Goal: Information Seeking & Learning: Compare options

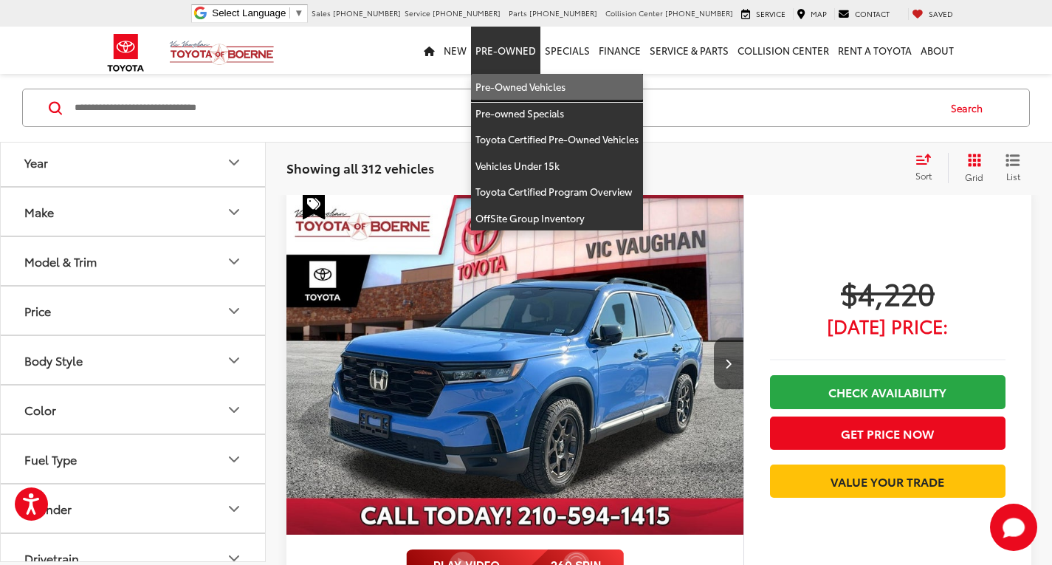
drag, startPoint x: 525, startPoint y: 86, endPoint x: 0, endPoint y: 153, distance: 528.9
click at [525, 86] on link "Pre-Owned Vehicles" at bounding box center [557, 87] width 172 height 27
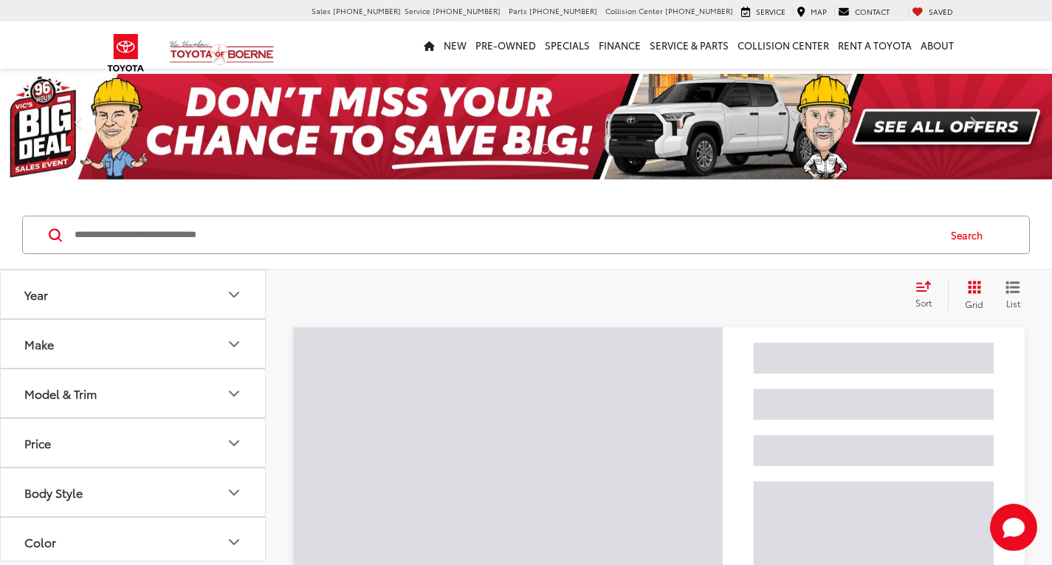
click at [153, 230] on input "Search by Make, Model, or Keyword" at bounding box center [504, 234] width 863 height 35
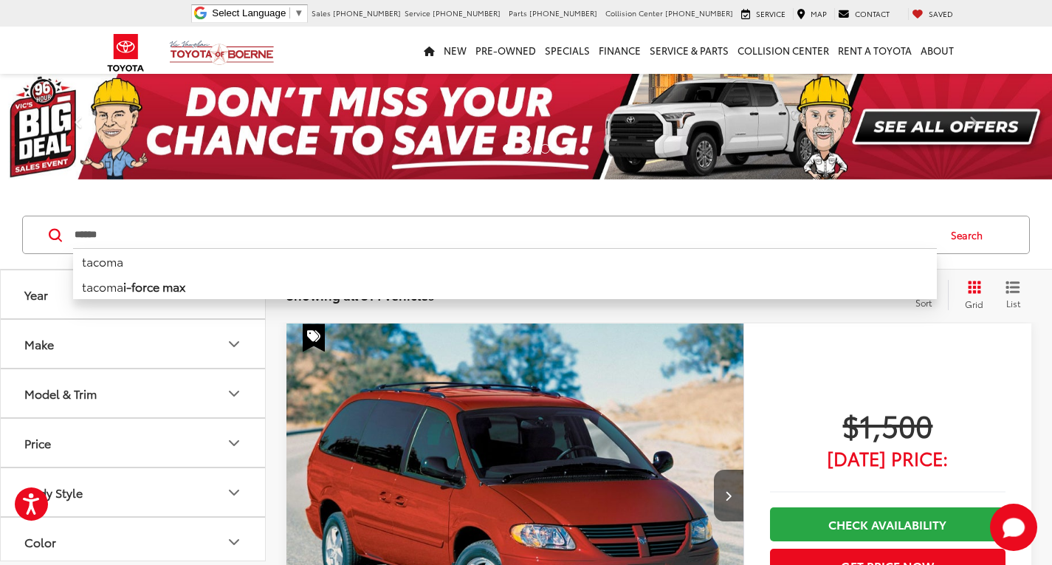
type input "******"
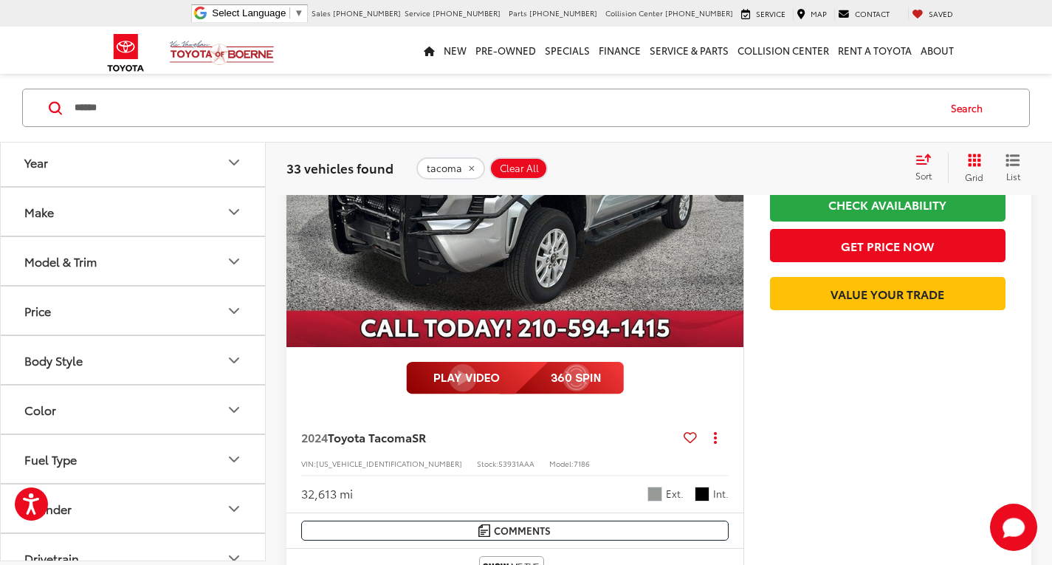
scroll to position [517, 0]
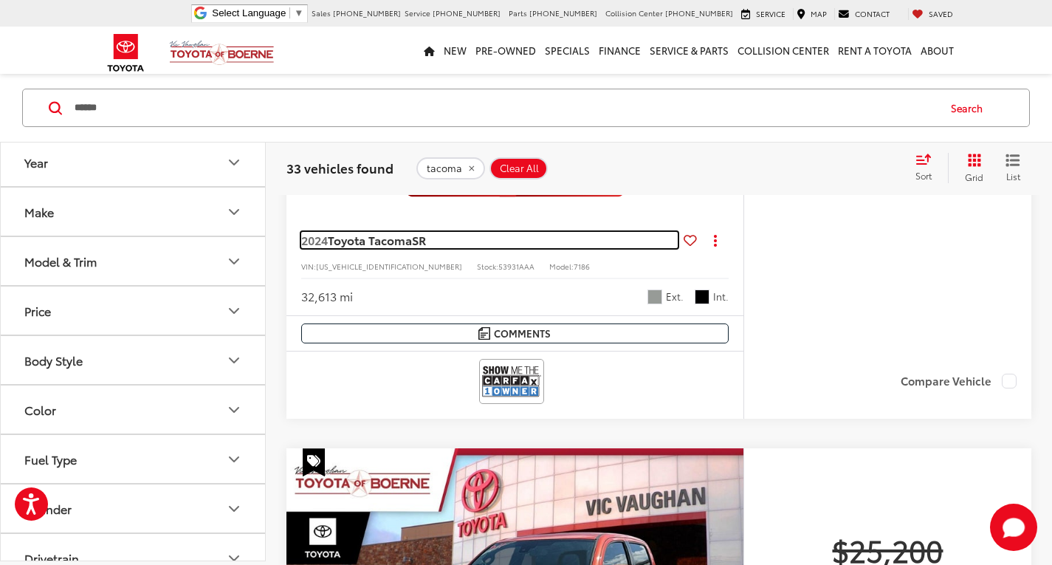
click at [391, 239] on span "Toyota Tacoma" at bounding box center [370, 239] width 84 height 17
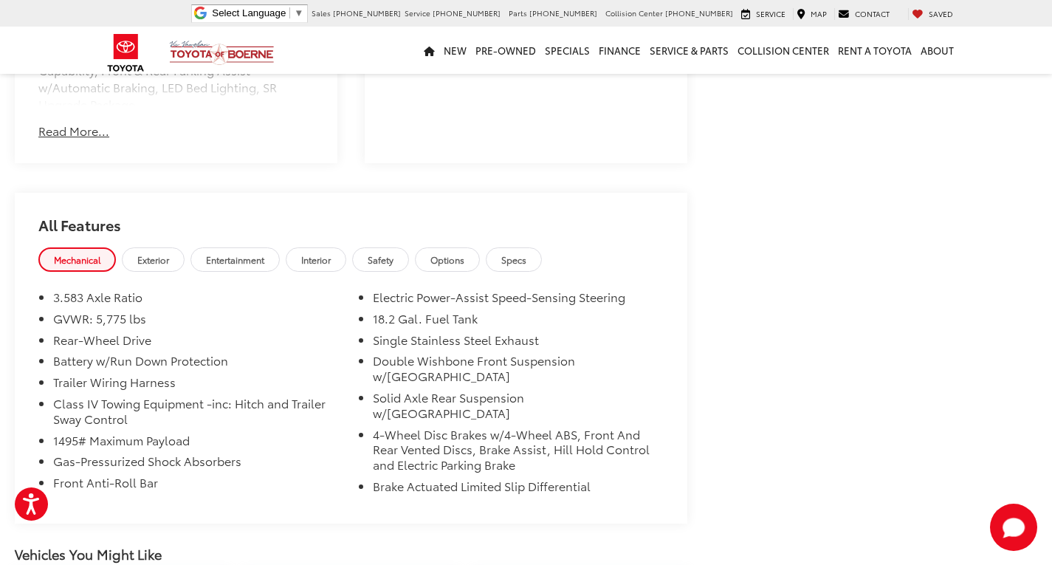
scroll to position [664, 0]
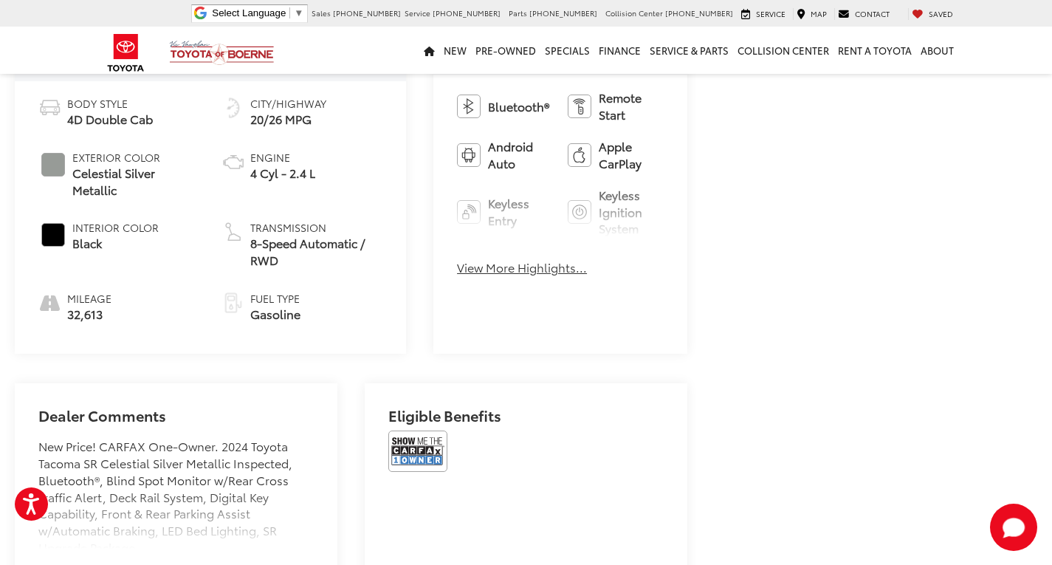
click at [457, 259] on button "View More Highlights..." at bounding box center [522, 267] width 130 height 17
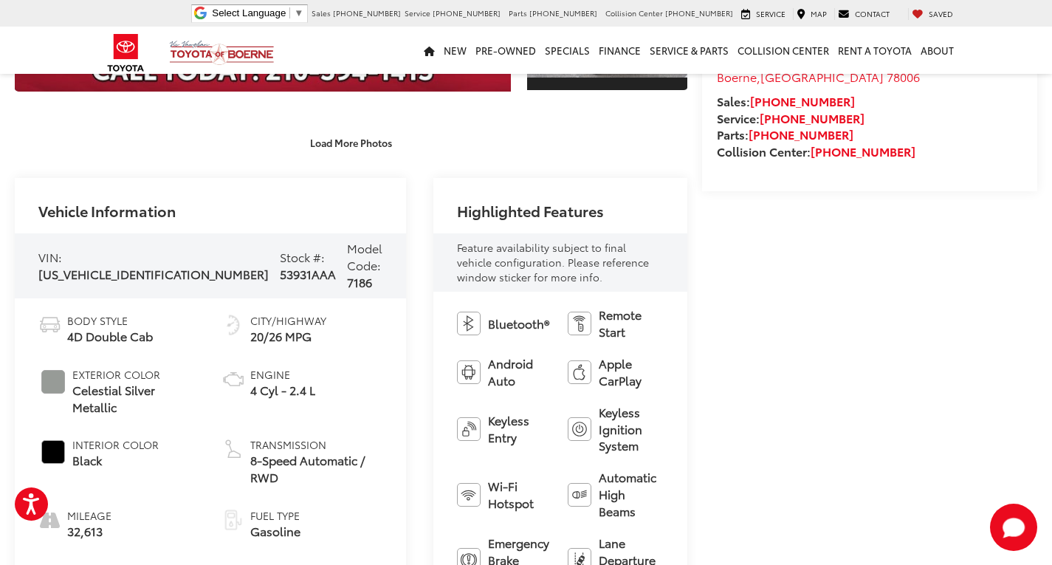
scroll to position [443, 0]
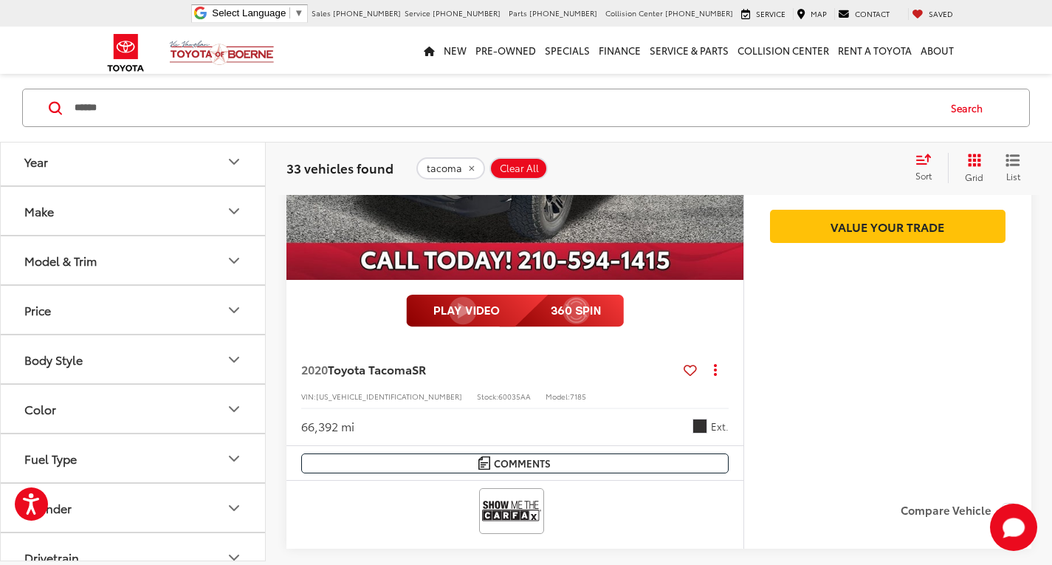
scroll to position [148, 0]
click at [84, 417] on button "Drivetrain" at bounding box center [134, 410] width 266 height 48
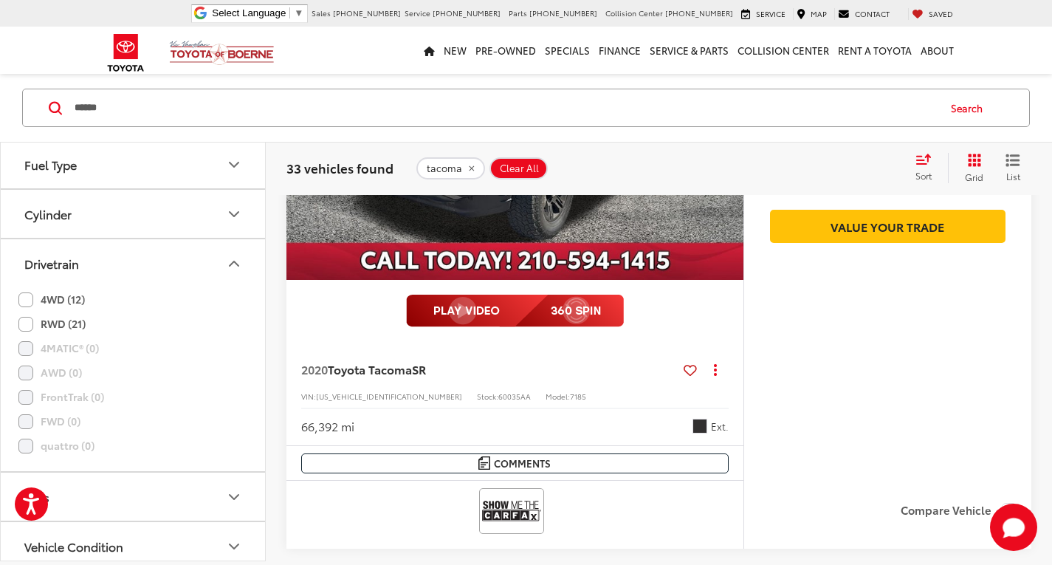
scroll to position [295, 0]
click at [27, 300] on label "4WD (12)" at bounding box center [51, 298] width 66 height 24
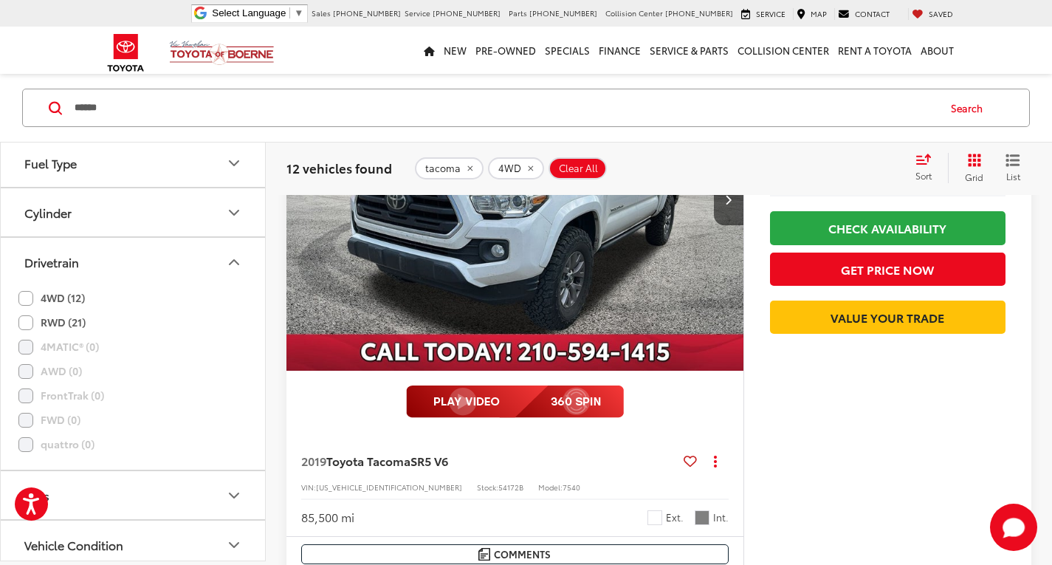
scroll to position [148, 0]
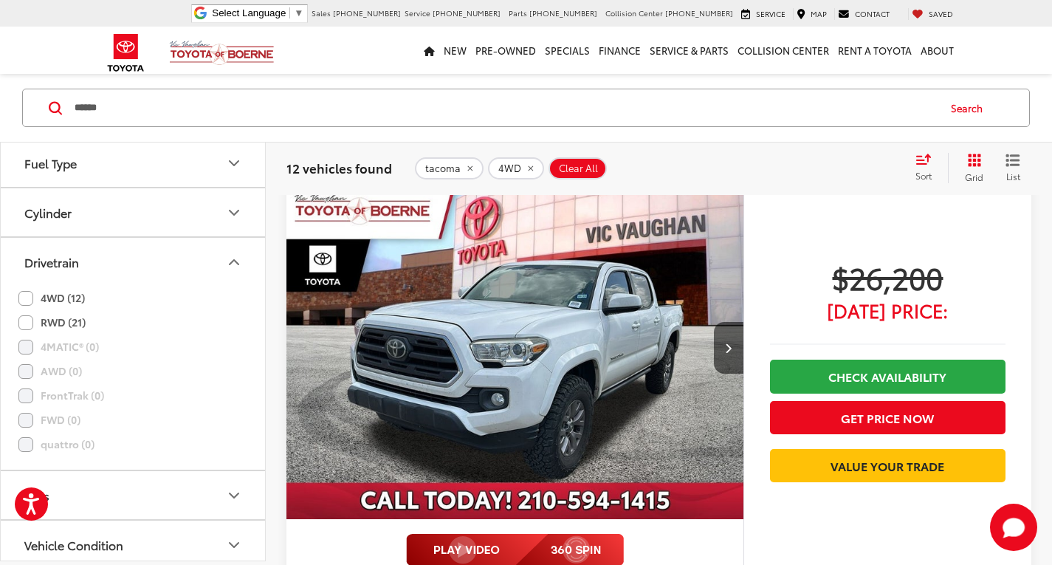
drag, startPoint x: 221, startPoint y: 100, endPoint x: 0, endPoint y: 63, distance: 223.7
click at [33, 100] on div "****** ****** Search" at bounding box center [525, 108] width 1007 height 38
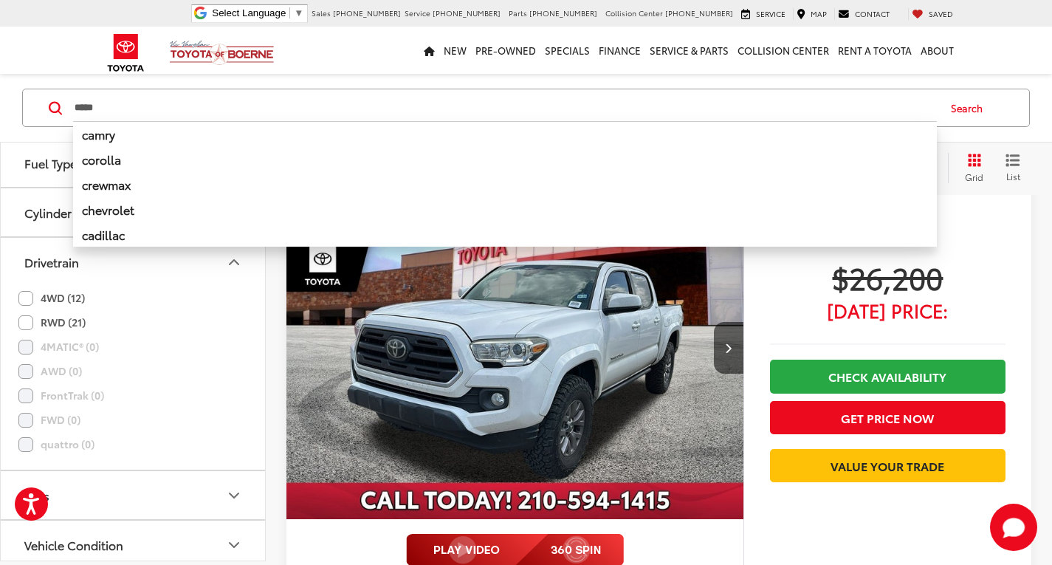
type input "*****"
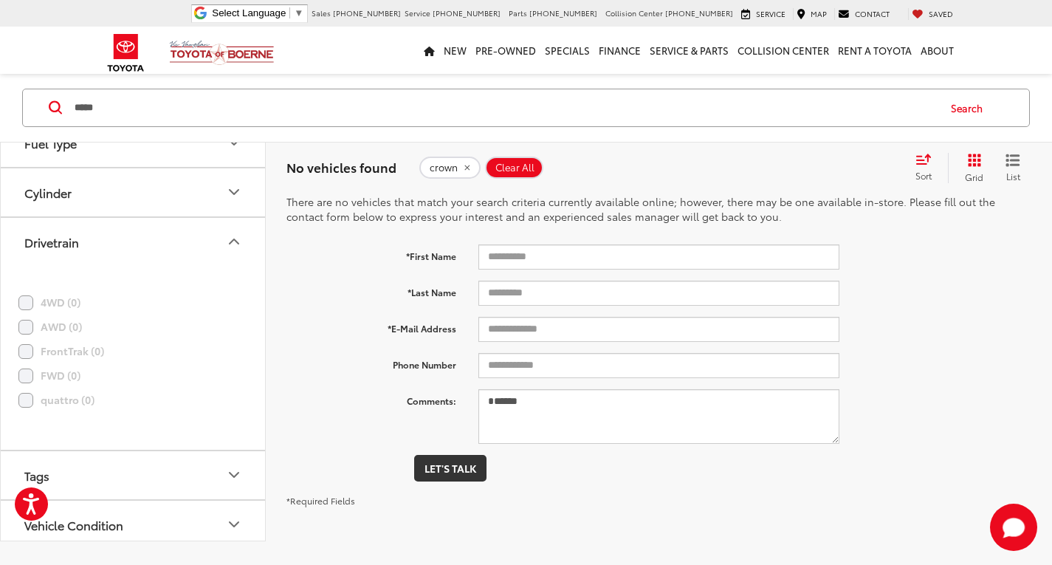
scroll to position [22, 0]
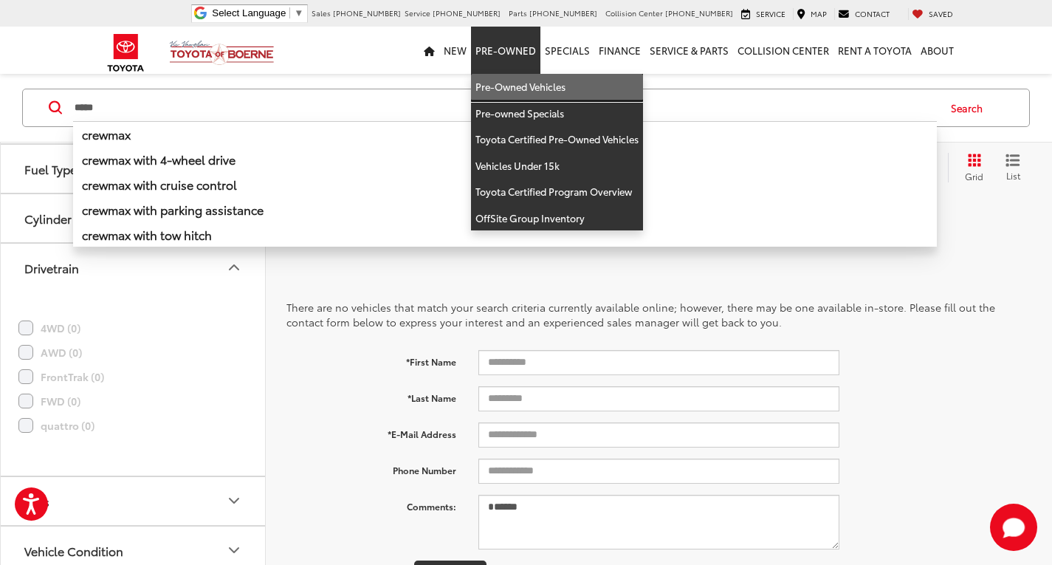
drag, startPoint x: 494, startPoint y: 86, endPoint x: 179, endPoint y: 134, distance: 319.5
click at [494, 86] on link "Pre-Owned Vehicles" at bounding box center [557, 87] width 172 height 27
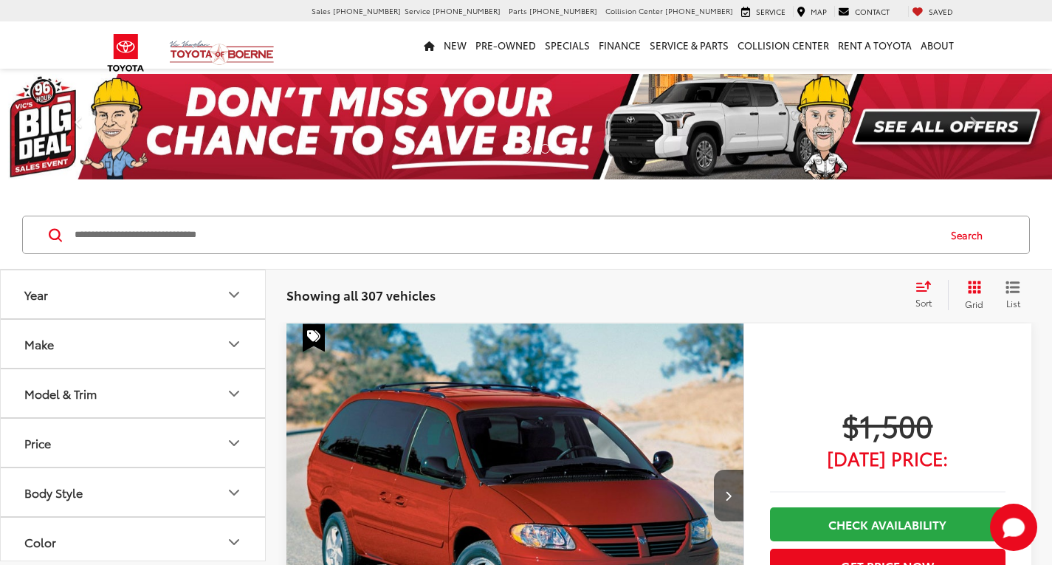
click at [102, 243] on input "Search by Make, Model, or Keyword" at bounding box center [504, 234] width 863 height 35
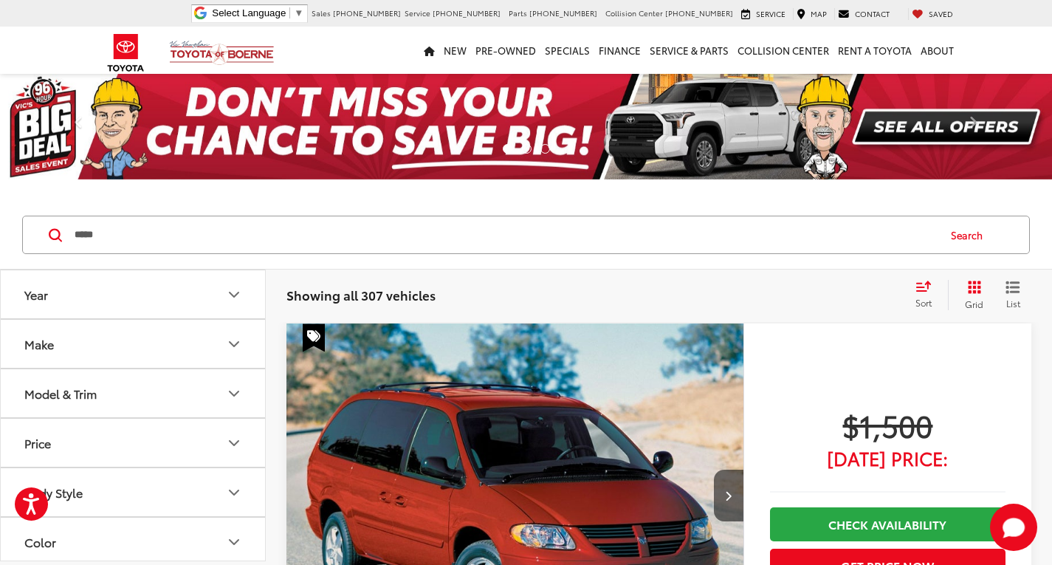
type input "*****"
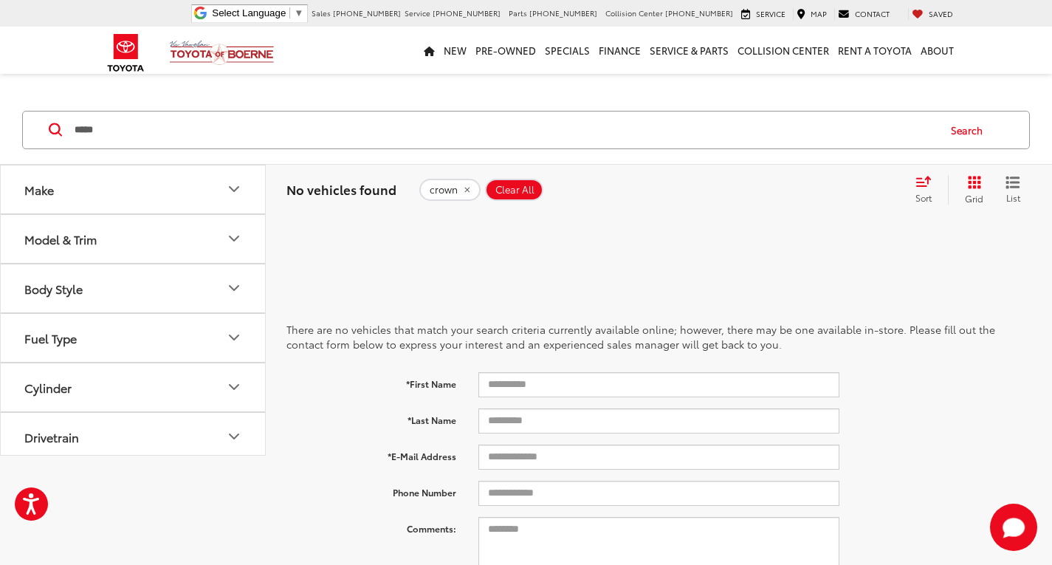
drag, startPoint x: 89, startPoint y: 124, endPoint x: 0, endPoint y: 80, distance: 99.0
click at [0, 87] on div "Make Model & Trim Body Style Fuel Type Cylinder Drivetrain Tags Vehicle Conditi…" at bounding box center [526, 562] width 1052 height 976
drag, startPoint x: 342, startPoint y: 124, endPoint x: 311, endPoint y: 120, distance: 31.2
click at [332, 125] on input "Search by Make, Model, or Keyword" at bounding box center [504, 129] width 863 height 35
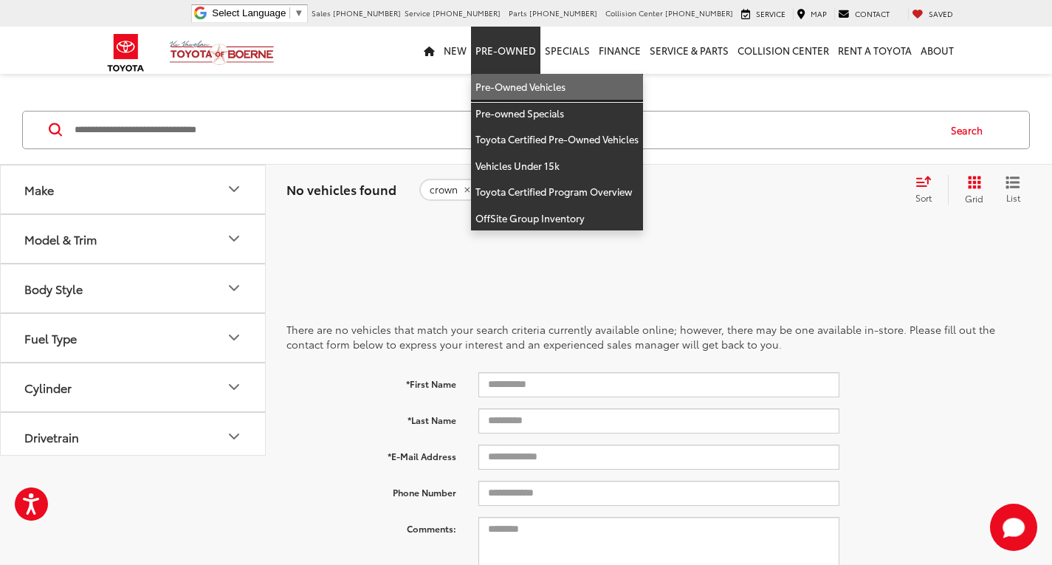
click at [514, 92] on link "Pre-Owned Vehicles" at bounding box center [557, 87] width 172 height 27
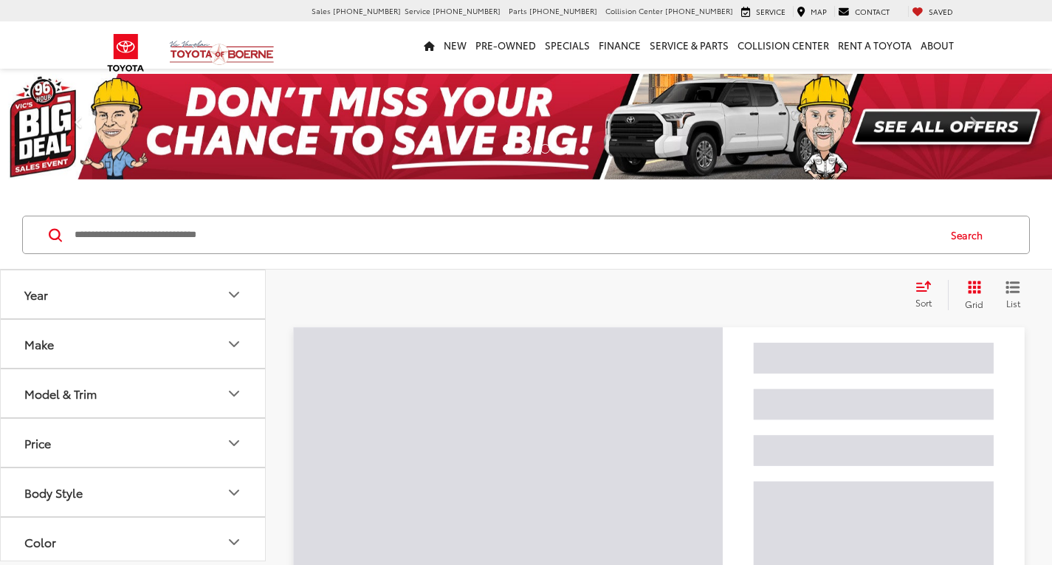
click at [114, 236] on input "Search by Make, Model, or Keyword" at bounding box center [504, 234] width 863 height 35
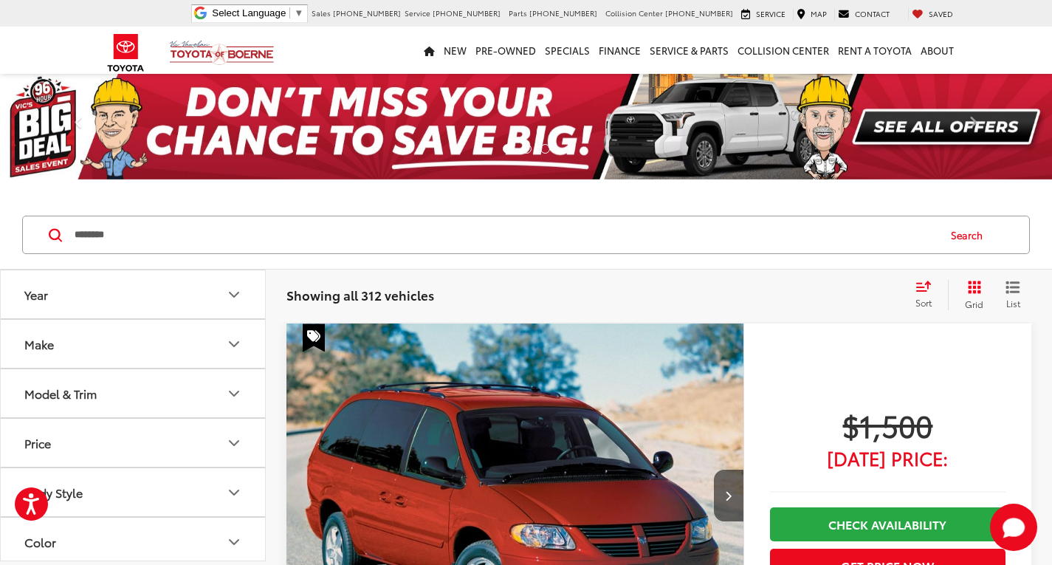
type input "********"
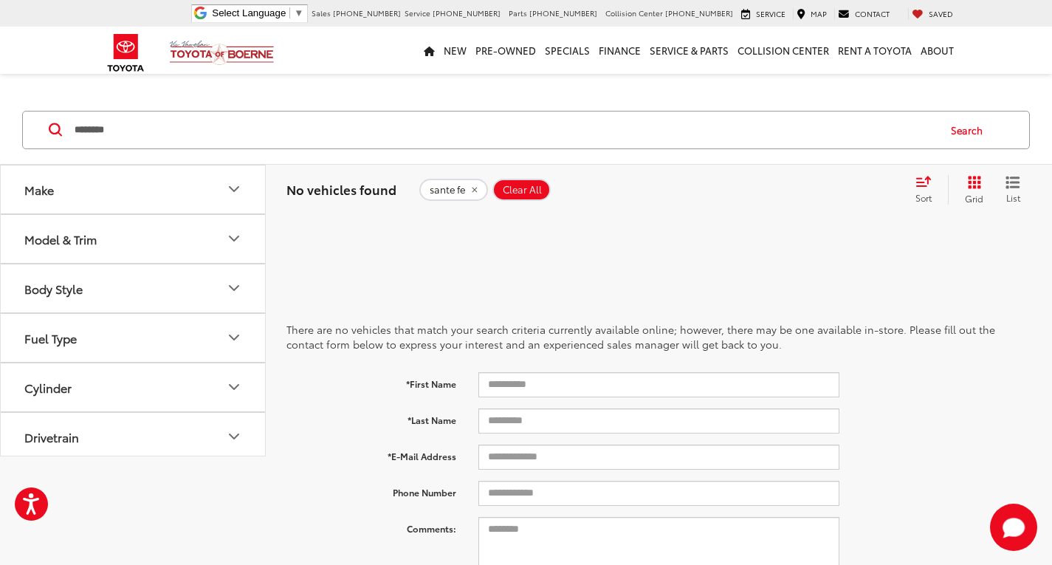
click at [473, 187] on icon "remove sante%20fe" at bounding box center [474, 189] width 10 height 9
click at [251, 143] on input "Search by Make, Model, or Keyword" at bounding box center [504, 129] width 863 height 35
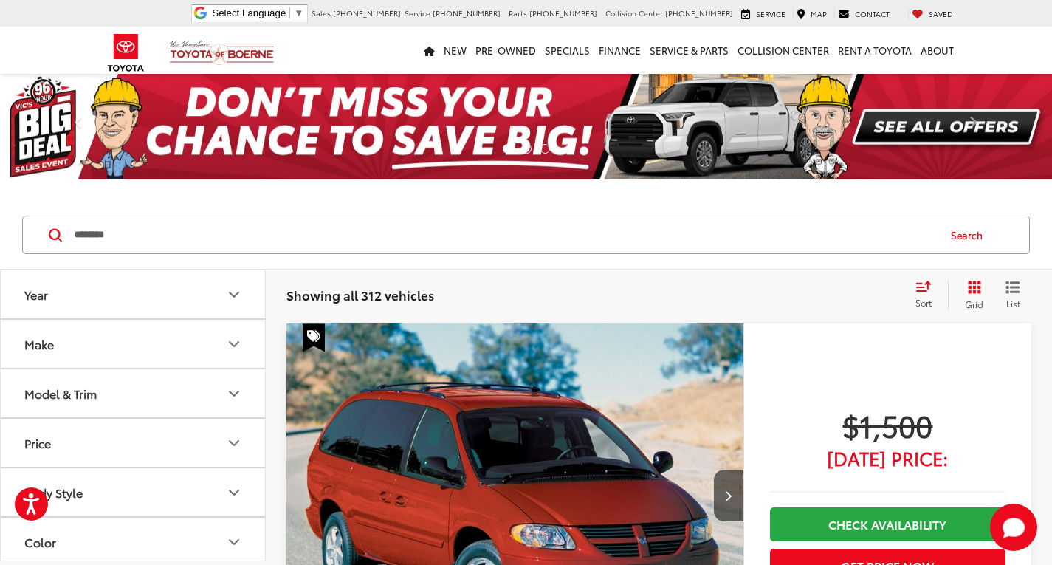
type input "********"
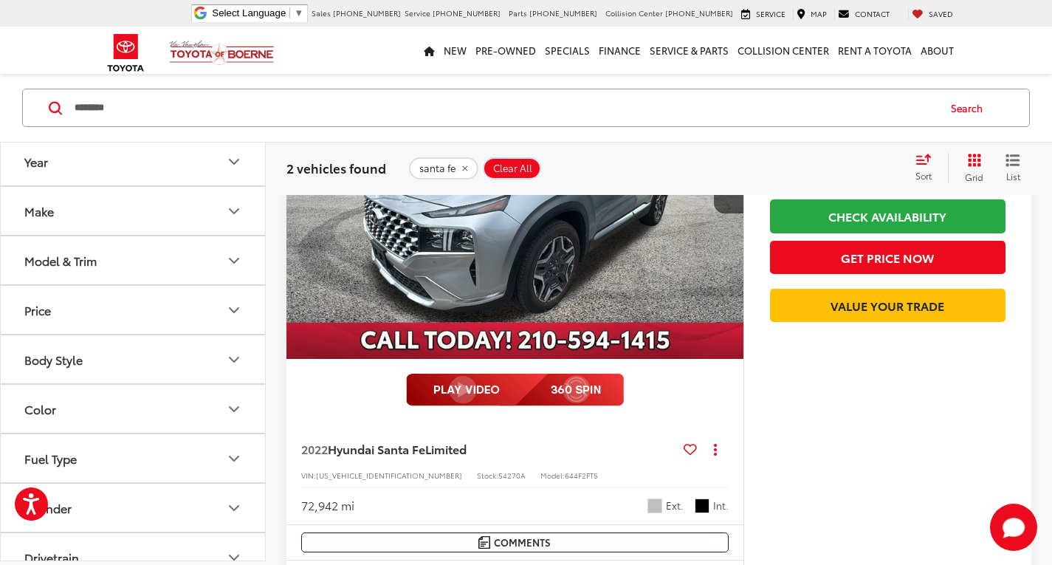
scroll to position [148, 0]
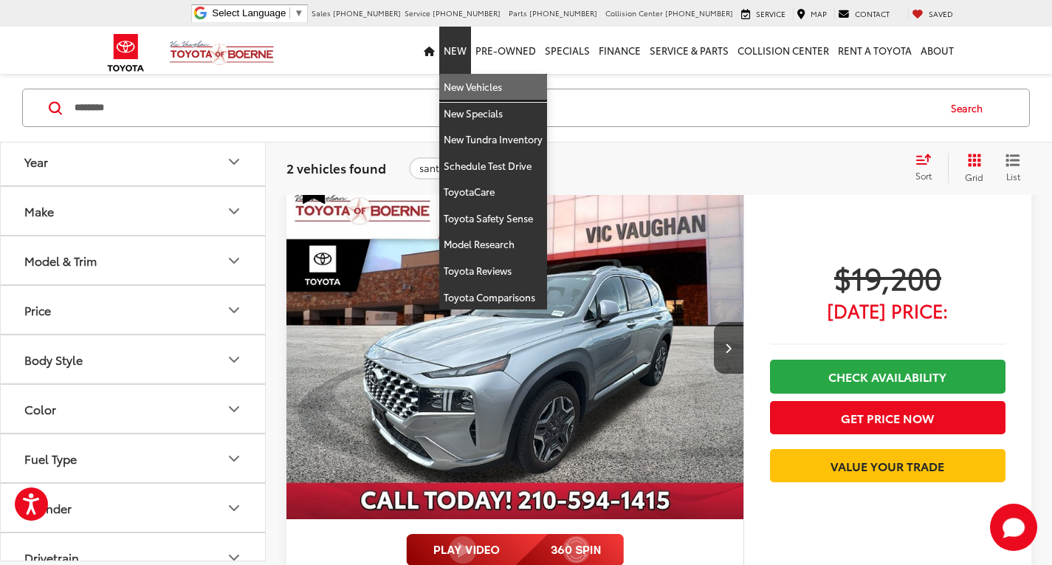
click at [463, 90] on link "New Vehicles" at bounding box center [493, 87] width 108 height 27
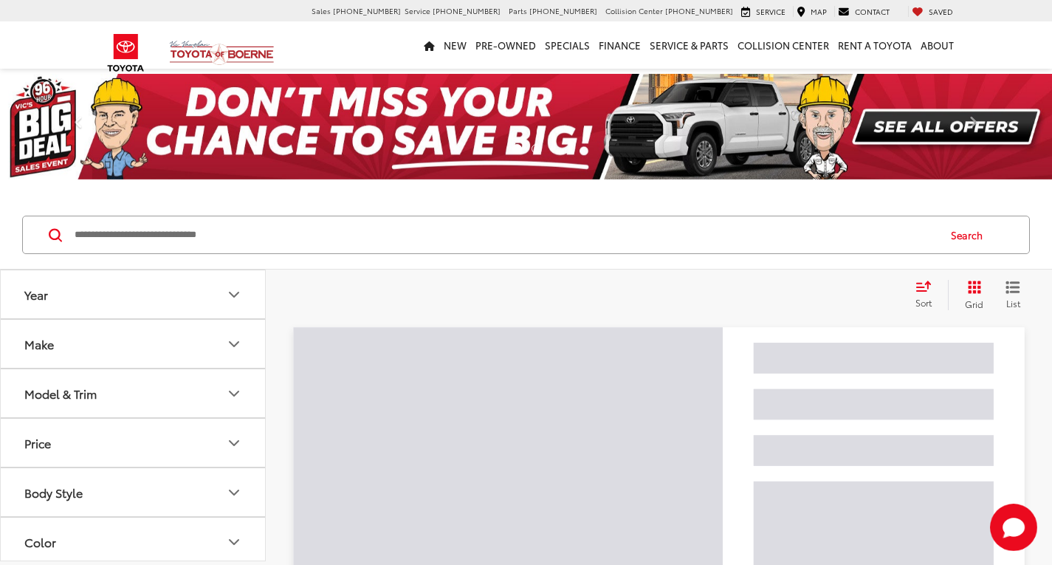
click at [126, 239] on input "Search by Make, Model, or Keyword" at bounding box center [504, 234] width 863 height 35
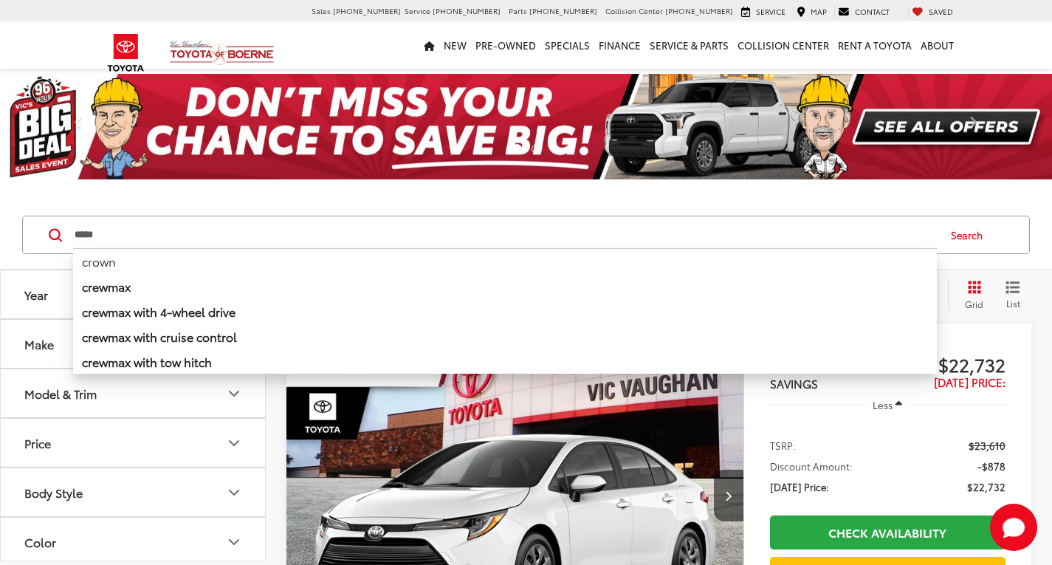
type input "*****"
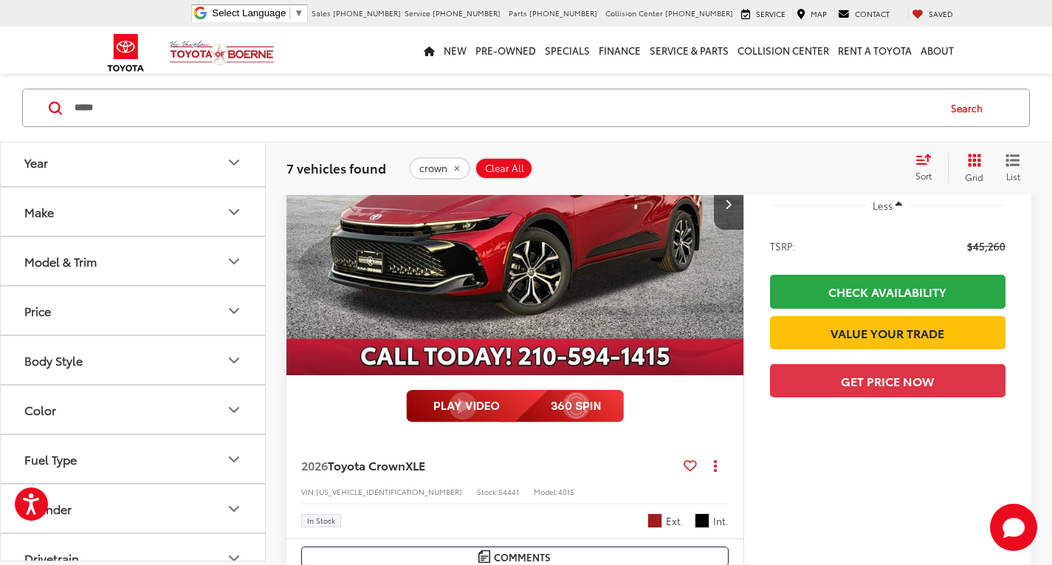
scroll to position [295, 0]
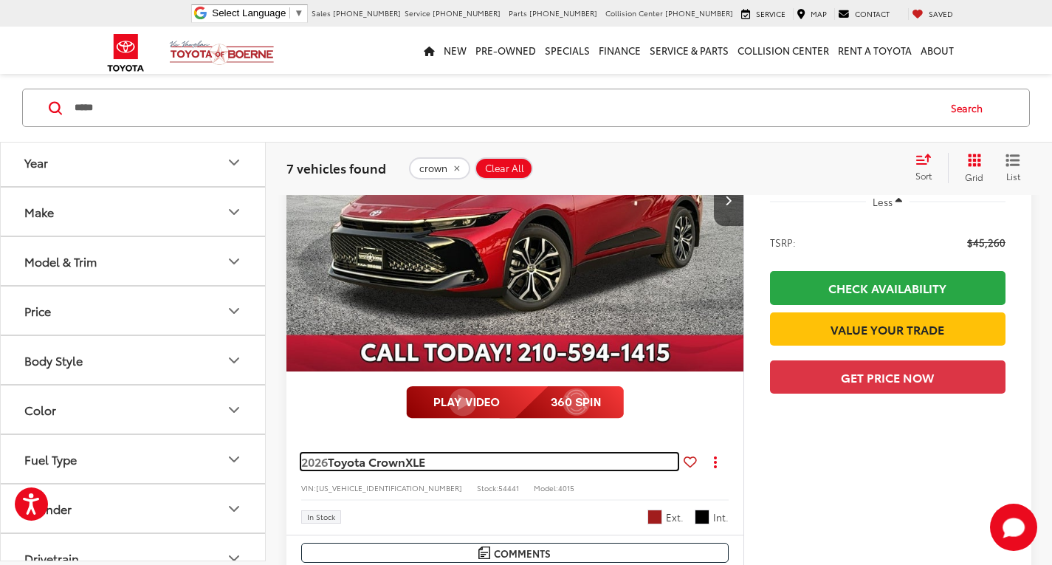
click at [354, 466] on span "Toyota Crown" at bounding box center [366, 460] width 77 height 17
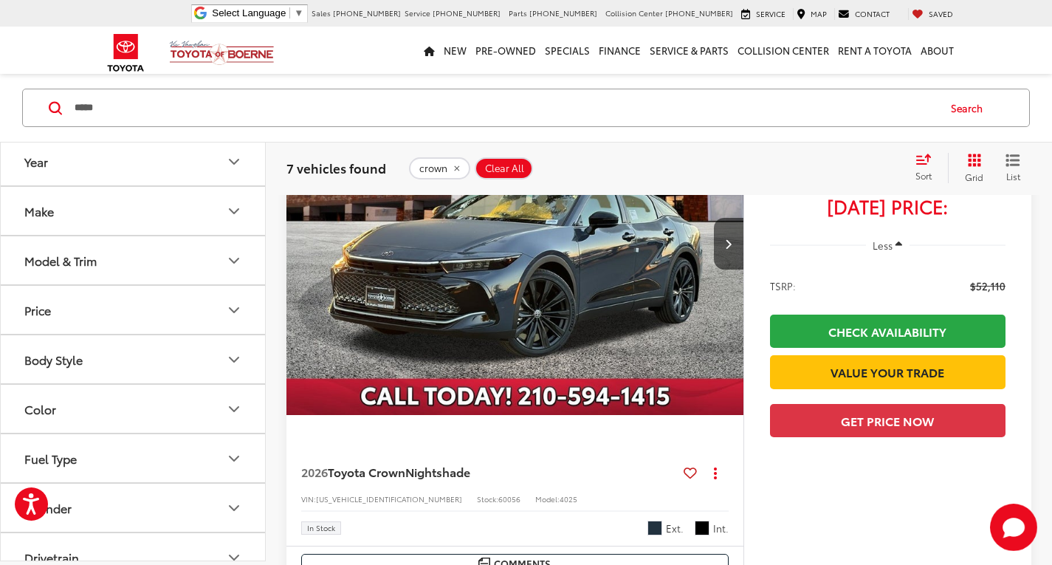
scroll to position [945, 0]
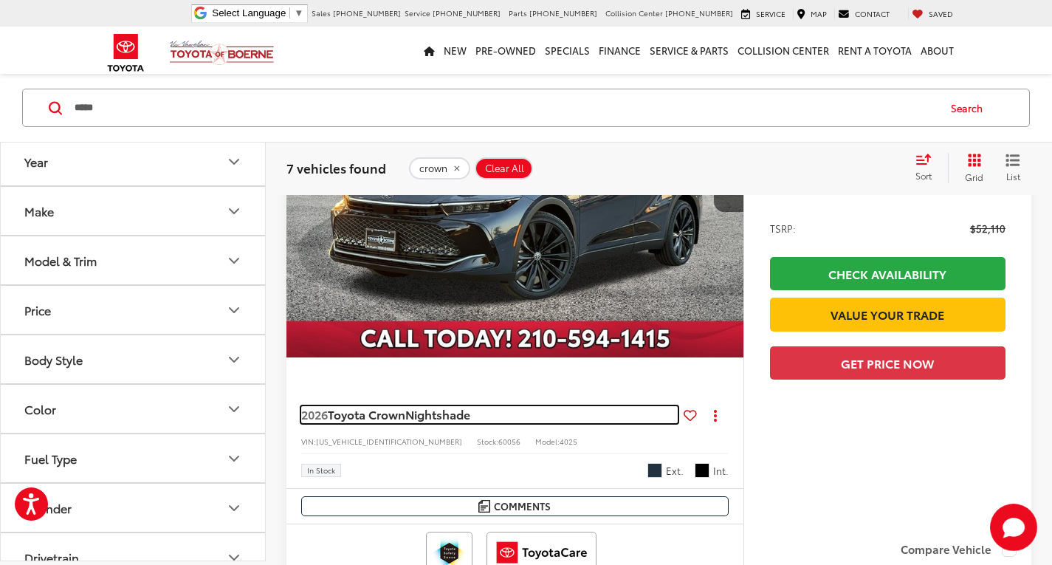
click at [412, 415] on span "Nightshade" at bounding box center [437, 413] width 65 height 17
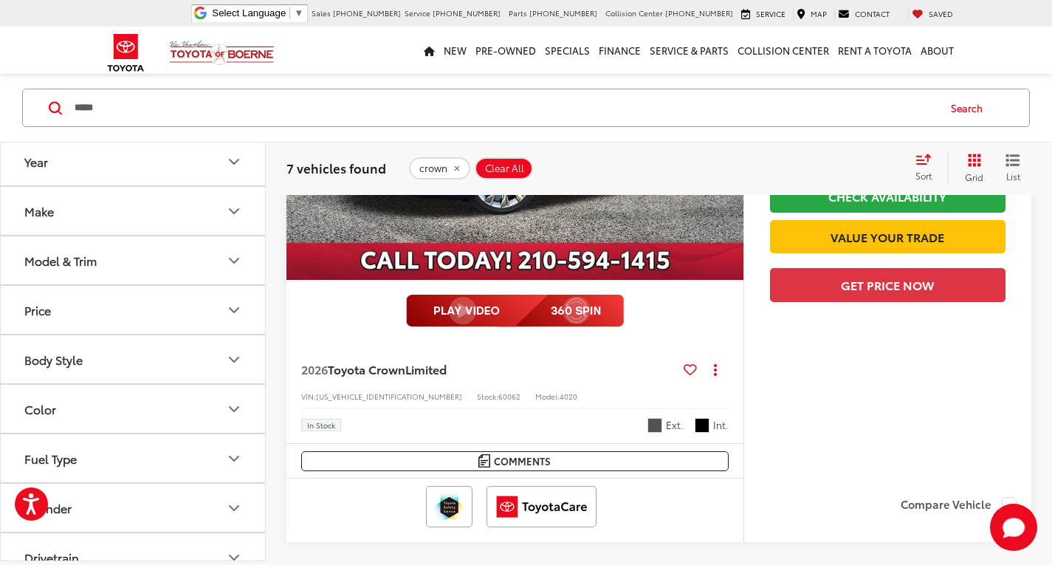
scroll to position [1641, 0]
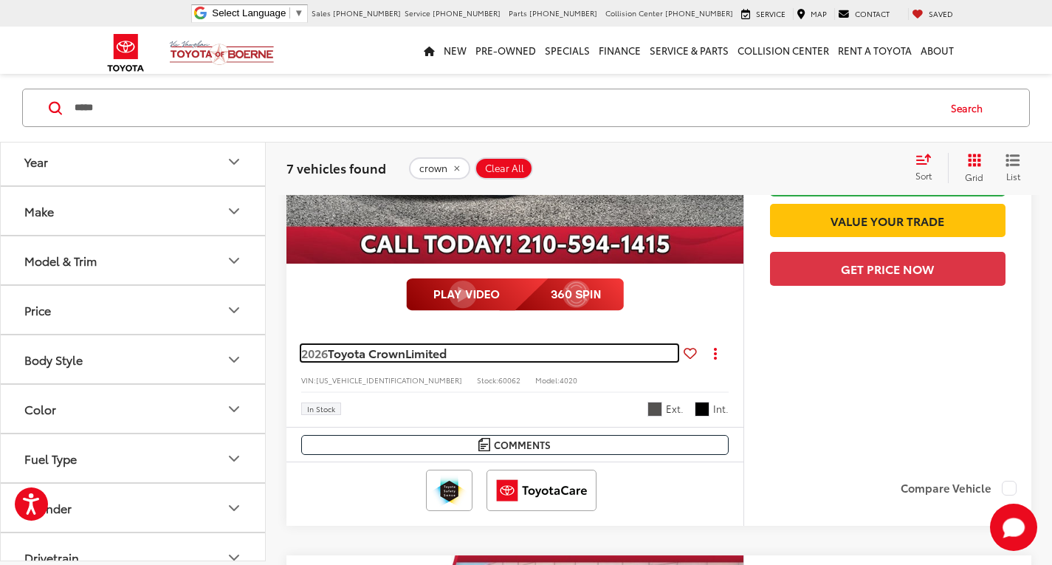
click at [434, 360] on span "Limited" at bounding box center [425, 352] width 41 height 17
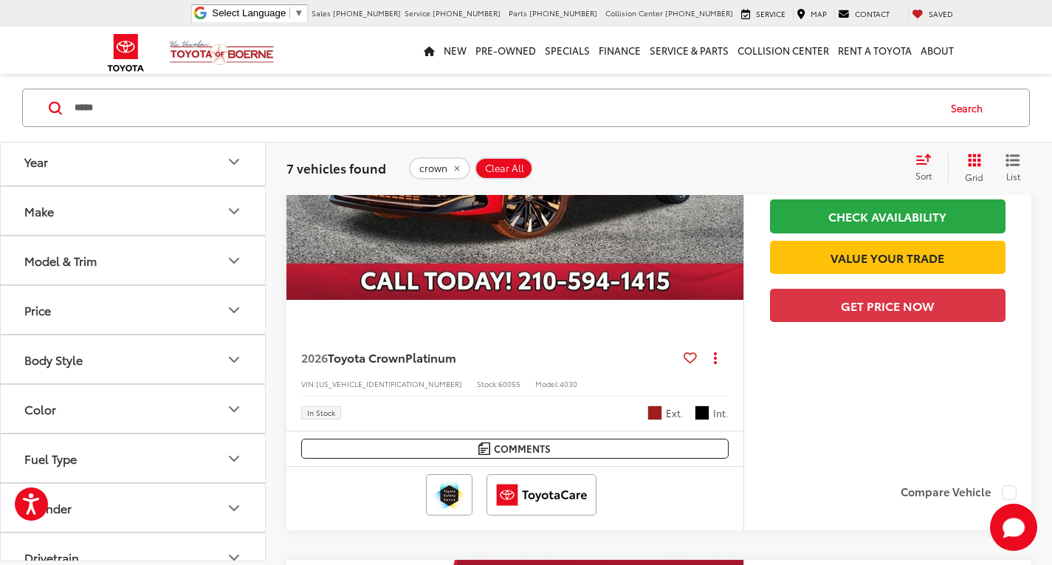
scroll to position [2232, 0]
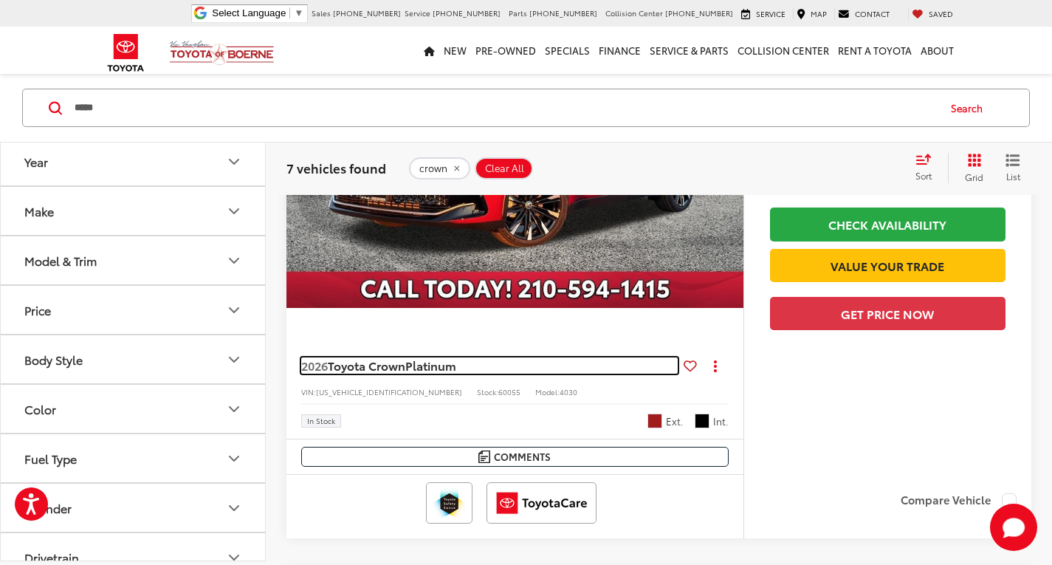
click at [415, 367] on span "Platinum" at bounding box center [430, 364] width 51 height 17
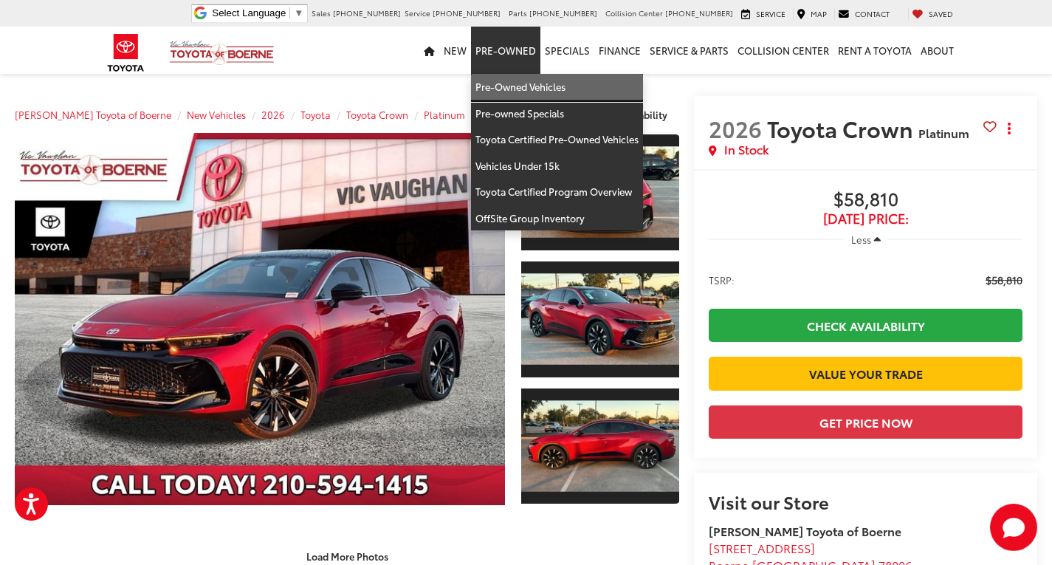
drag, startPoint x: 506, startPoint y: 88, endPoint x: 679, endPoint y: 0, distance: 194.4
click at [506, 88] on link "Pre-Owned Vehicles" at bounding box center [557, 87] width 172 height 27
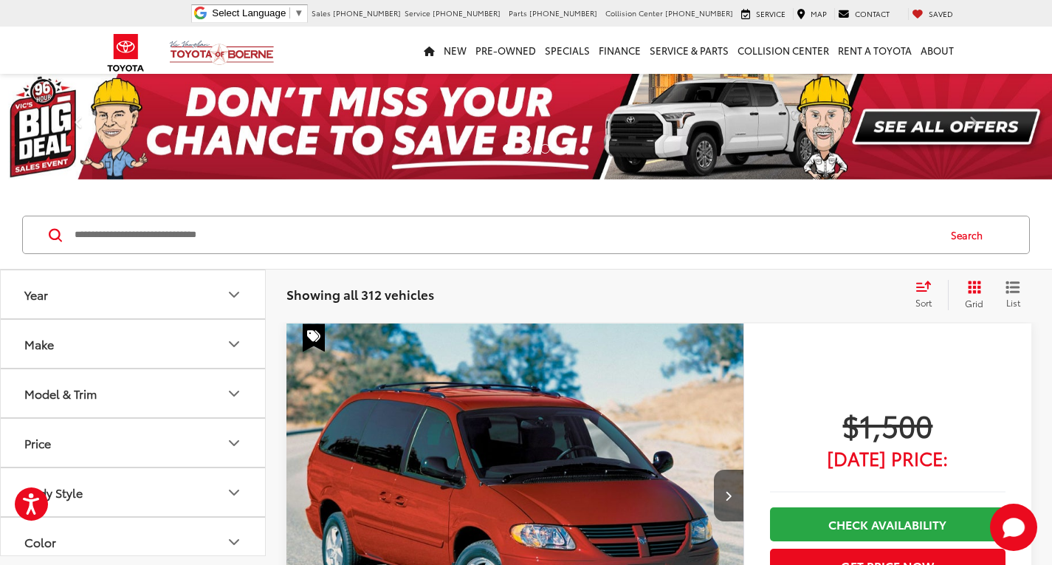
click at [141, 231] on input "Search by Make, Model, or Keyword" at bounding box center [504, 234] width 863 height 35
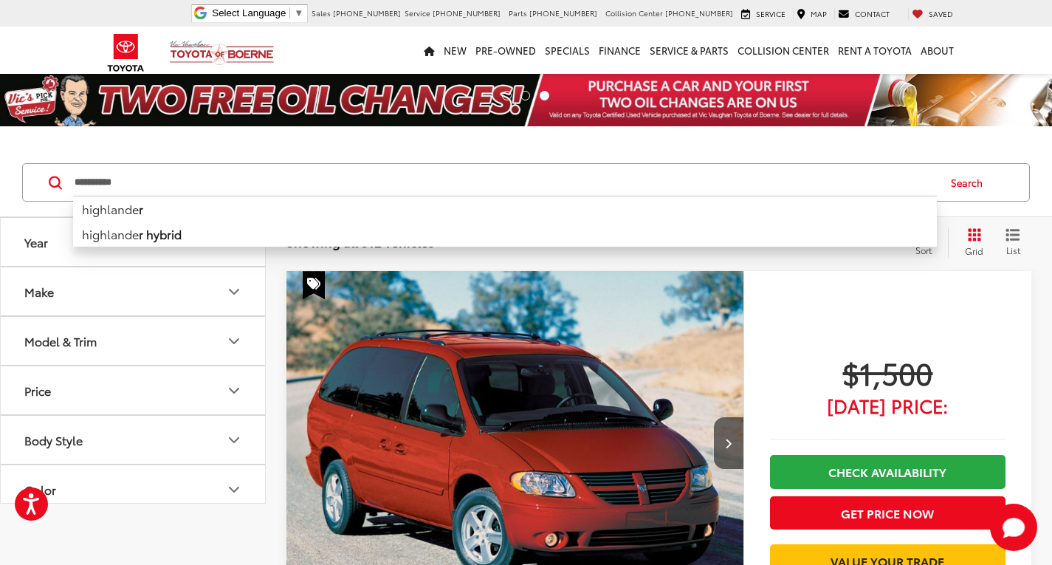
type input "**********"
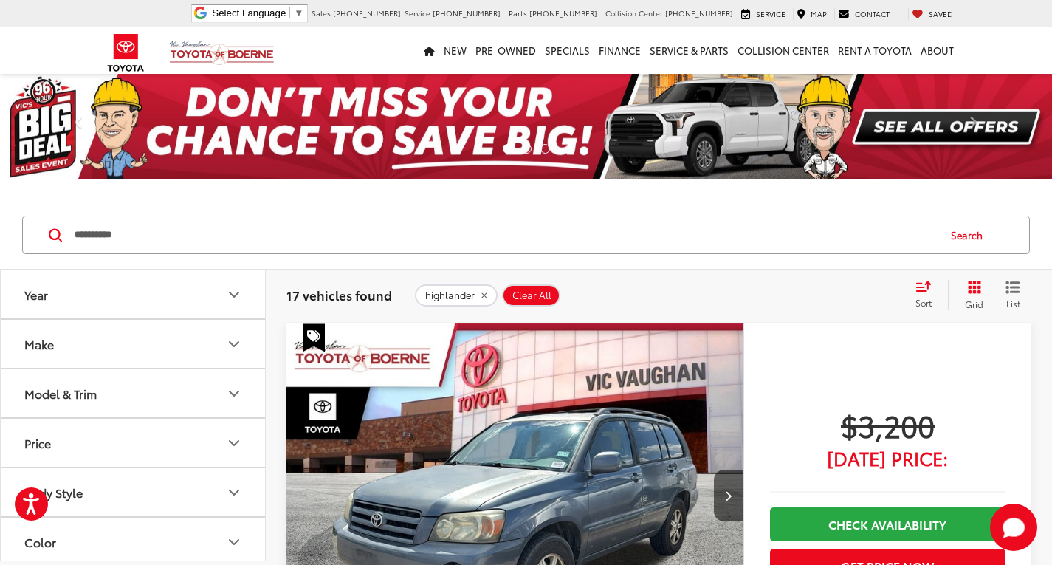
click at [923, 291] on icon "Select sort value" at bounding box center [923, 286] width 13 height 9
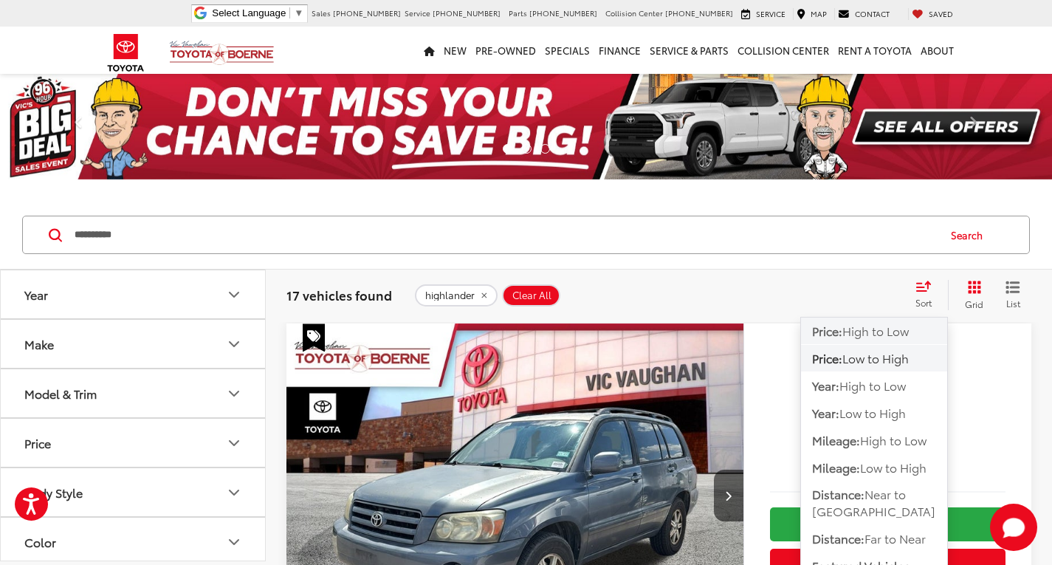
click at [897, 332] on span "High to Low" at bounding box center [875, 330] width 66 height 17
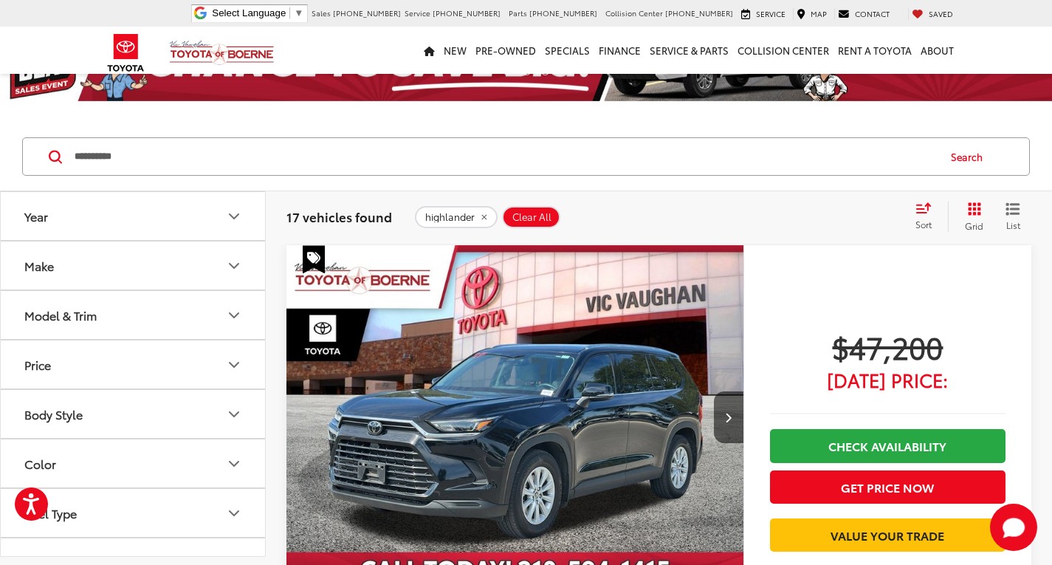
scroll to position [74, 0]
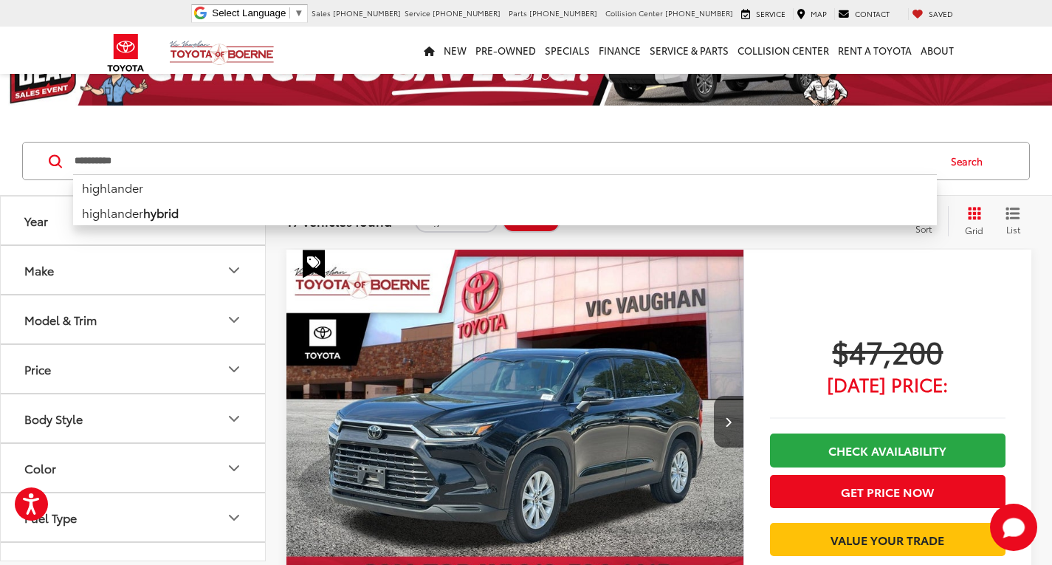
drag, startPoint x: 164, startPoint y: 162, endPoint x: 0, endPoint y: 106, distance: 173.2
click at [0, 146] on div "**********" at bounding box center [526, 161] width 1052 height 69
type input "**********"
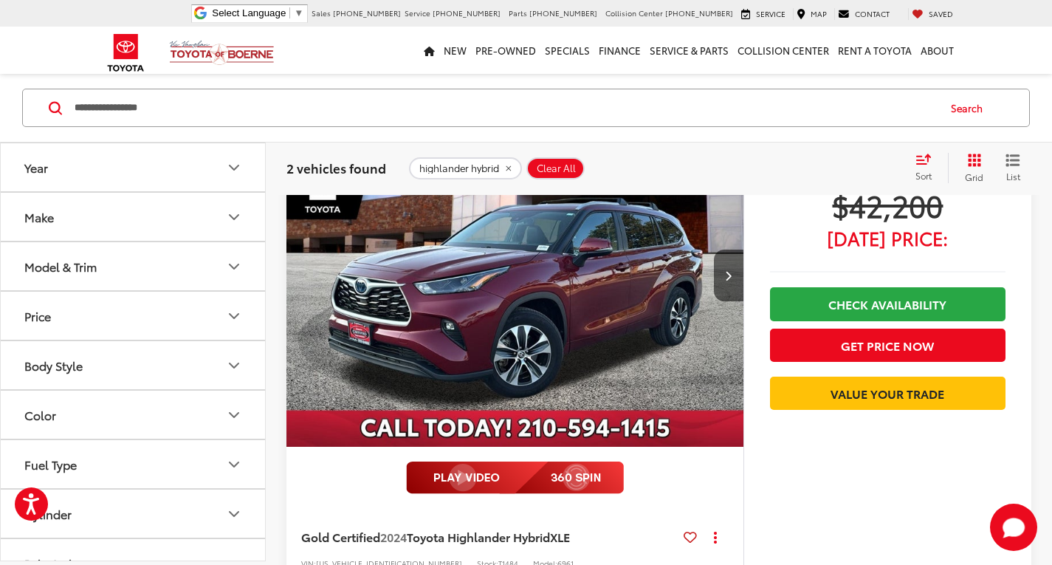
scroll to position [148, 0]
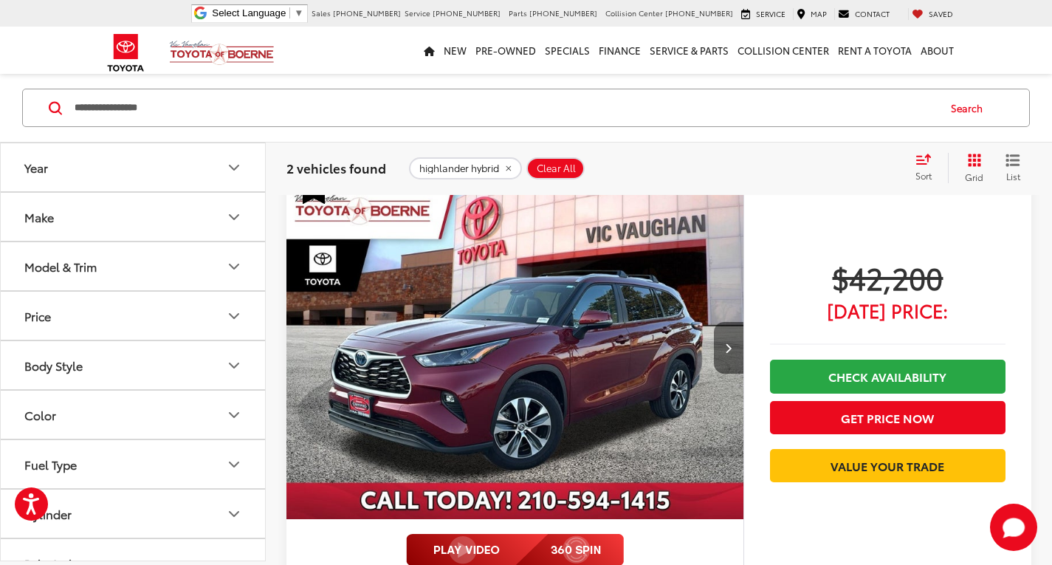
click at [723, 348] on button "Next image" at bounding box center [729, 348] width 30 height 52
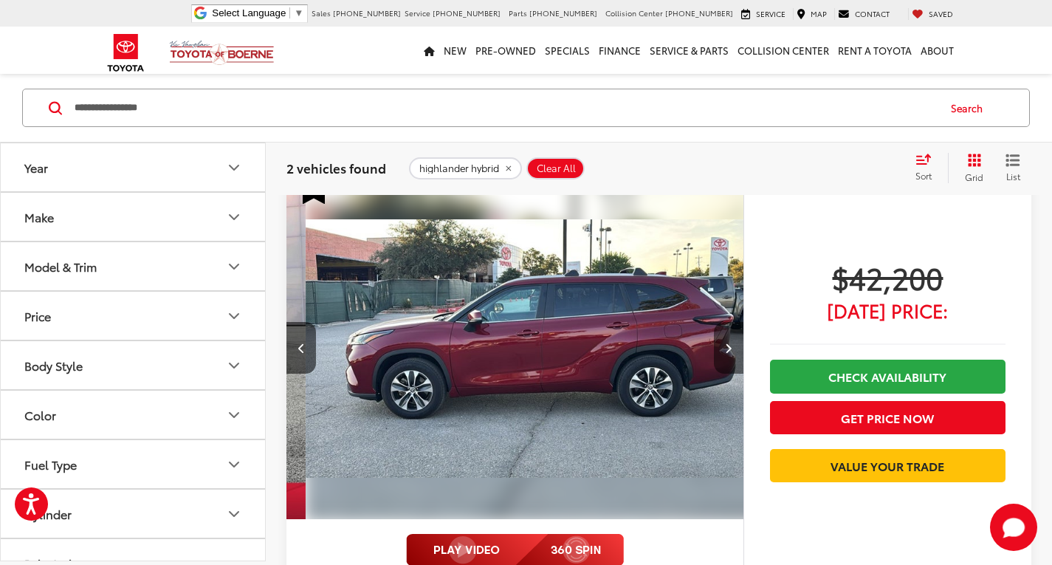
scroll to position [0, 459]
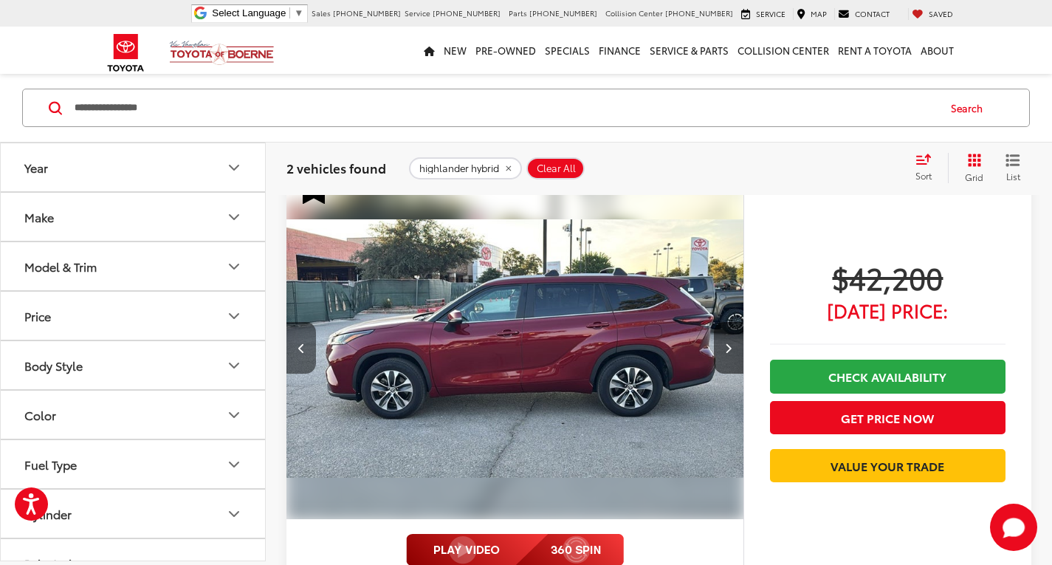
click at [309, 347] on button "Previous image" at bounding box center [301, 348] width 30 height 52
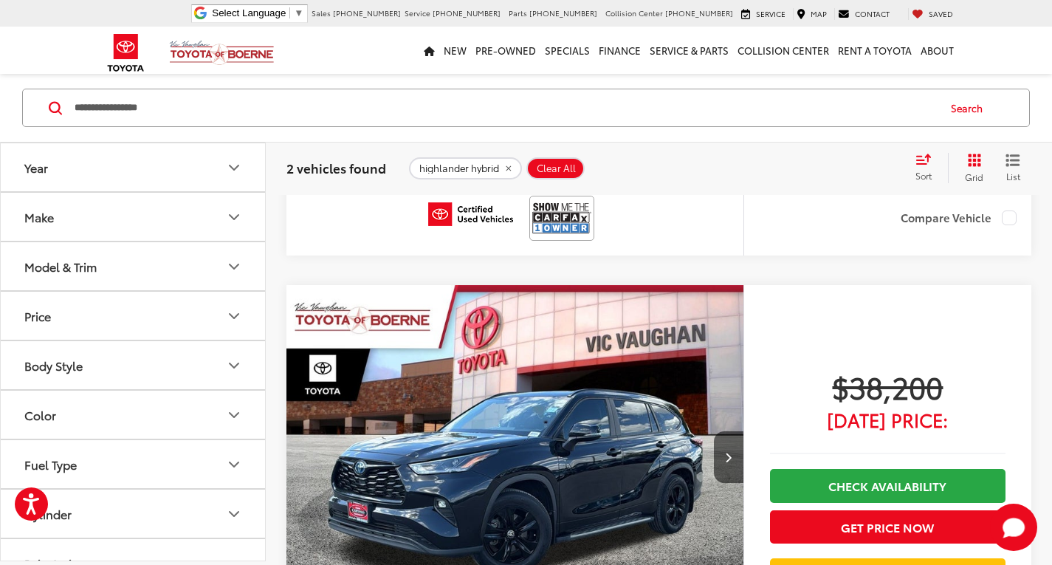
scroll to position [664, 0]
